Goal: Find specific page/section: Find specific page/section

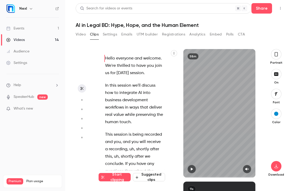
click at [93, 35] on button "Clips" at bounding box center [94, 34] width 9 height 8
click at [83, 34] on button "Video" at bounding box center [81, 34] width 10 height 8
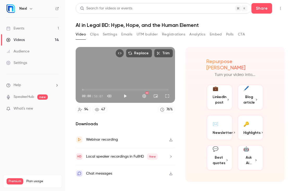
click at [227, 155] on button "💬 Best quotes" at bounding box center [220, 158] width 27 height 26
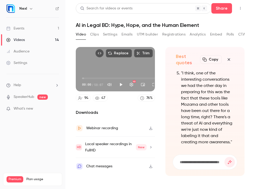
scroll to position [-138, 0]
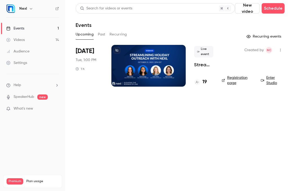
click at [104, 34] on button "Past" at bounding box center [102, 34] width 8 height 8
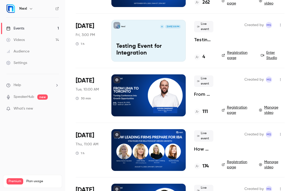
scroll to position [233, 0]
